Goal: Task Accomplishment & Management: Use online tool/utility

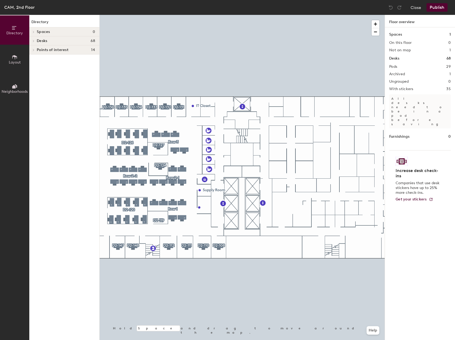
click at [119, 15] on div at bounding box center [242, 15] width 285 height 0
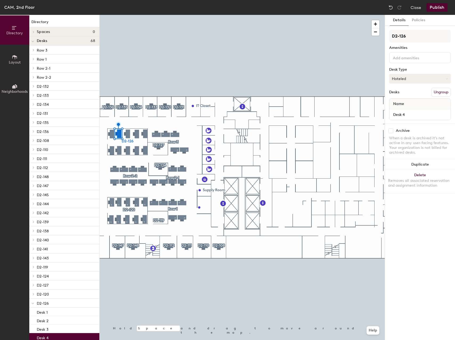
click at [437, 77] on button "Hoteled" at bounding box center [419, 79] width 61 height 10
click at [404, 96] on div "Assigned" at bounding box center [415, 95] width 53 height 8
click at [438, 7] on button "Publish" at bounding box center [436, 7] width 21 height 9
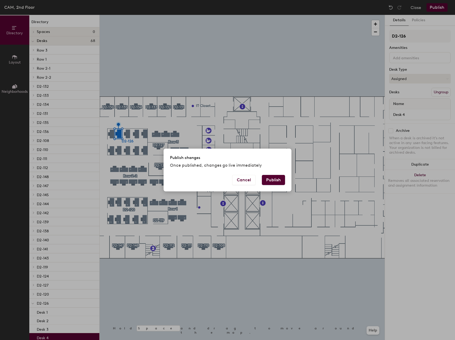
click at [268, 180] on button "Publish" at bounding box center [273, 180] width 23 height 10
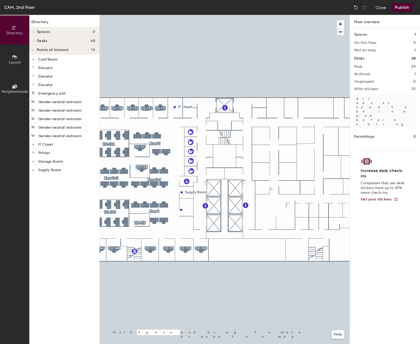
click at [338, 31] on span "button" at bounding box center [340, 31] width 8 height 7
click at [343, 31] on span "button" at bounding box center [340, 31] width 8 height 7
click at [383, 7] on button "Close" at bounding box center [380, 7] width 11 height 9
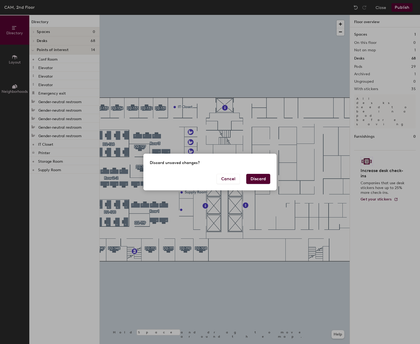
click at [252, 177] on button "Discard" at bounding box center [258, 179] width 24 height 10
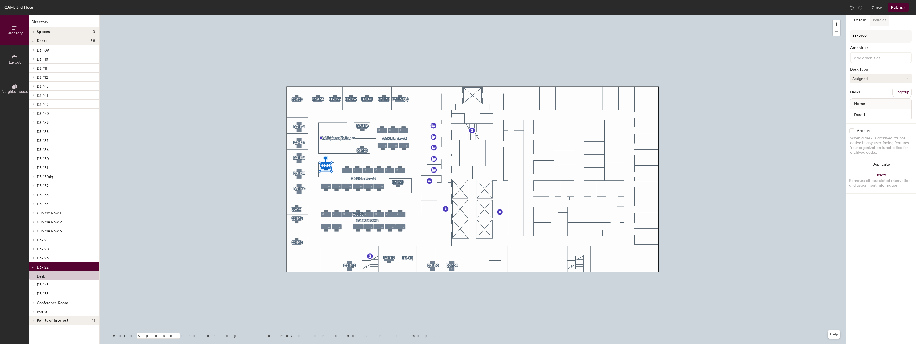
click at [419, 19] on button "Policies" at bounding box center [879, 20] width 20 height 11
